Goal: Task Accomplishment & Management: Use online tool/utility

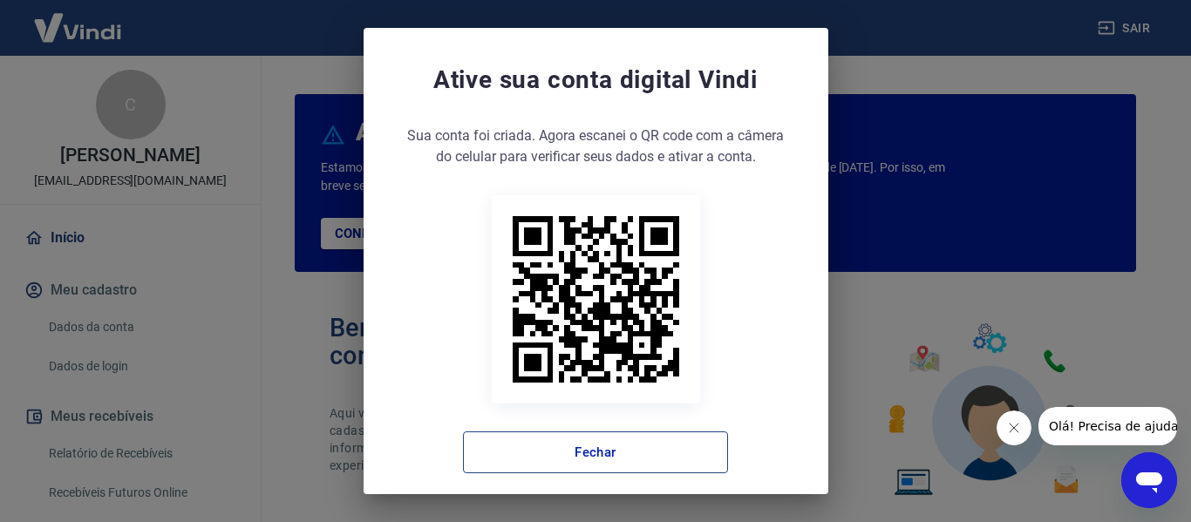
click at [597, 454] on button "Fechar" at bounding box center [595, 453] width 265 height 42
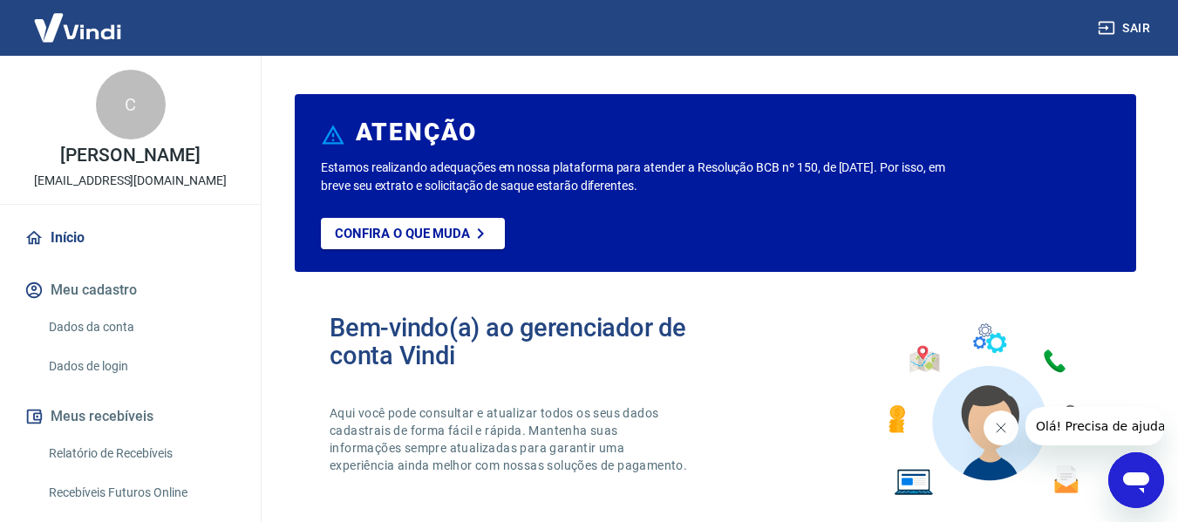
click at [1004, 434] on icon "Fechar mensagem da empresa" at bounding box center [1000, 428] width 14 height 14
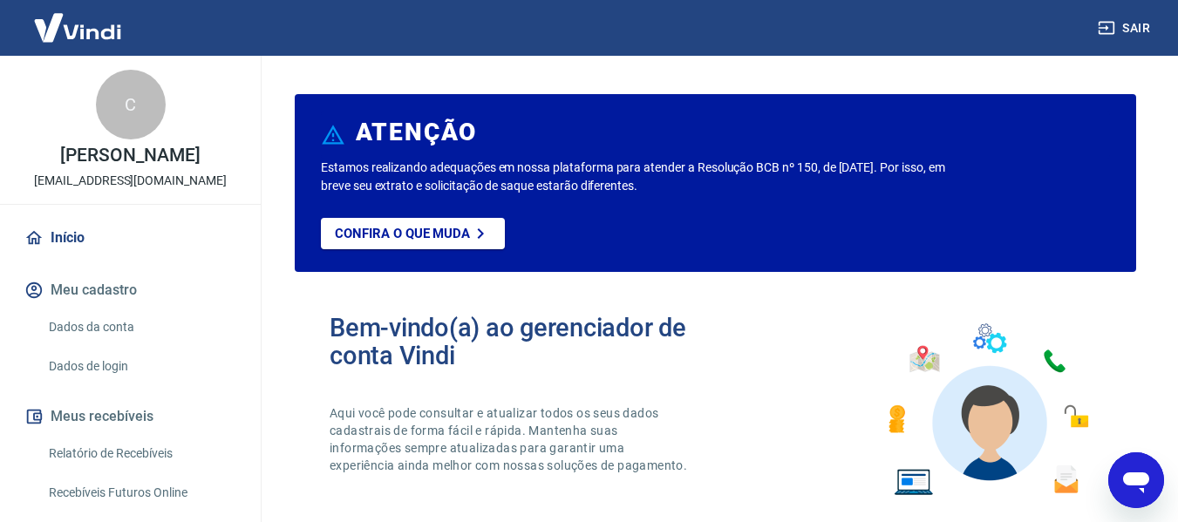
click at [112, 472] on link "Relatório de Recebíveis" at bounding box center [141, 454] width 198 height 36
